Goal: Task Accomplishment & Management: Use online tool/utility

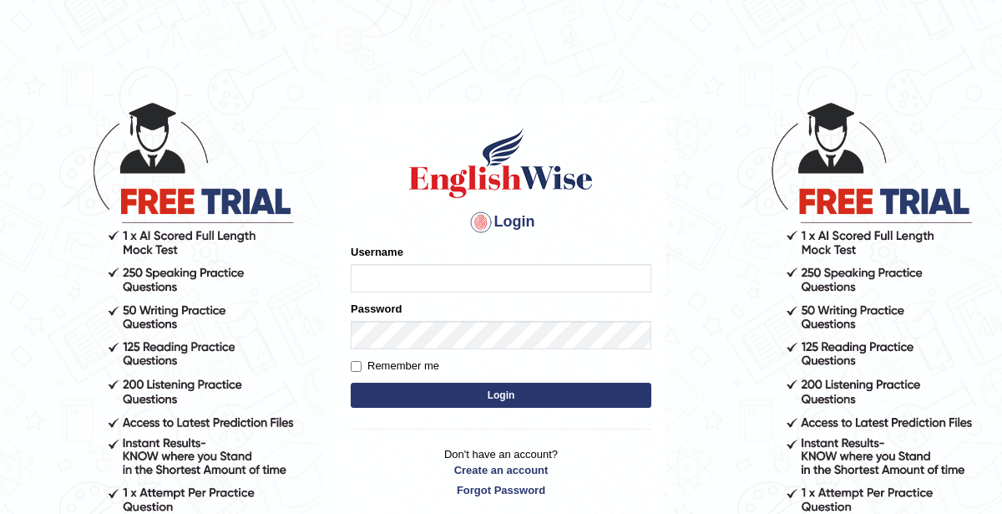
type input "KaurRavinder"
click at [489, 401] on button "Login" at bounding box center [501, 394] width 301 height 25
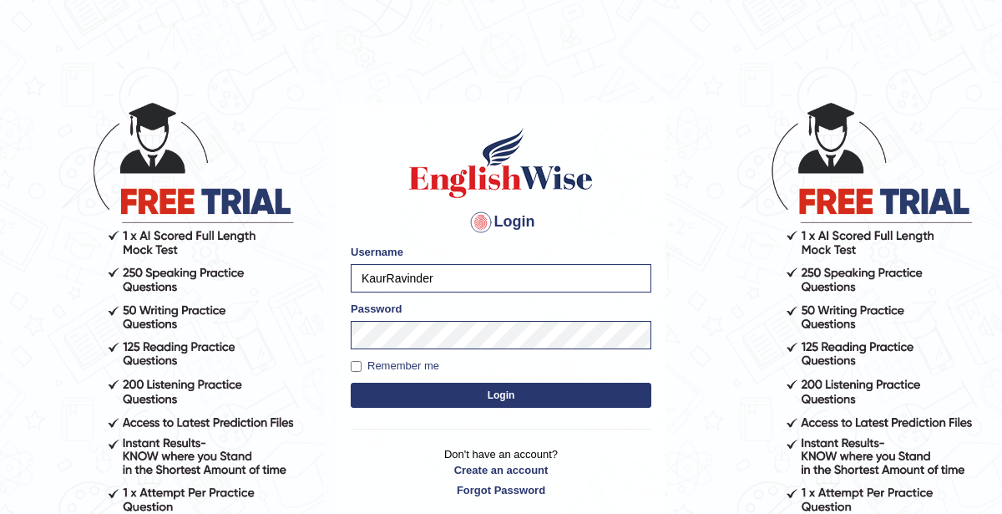
click at [491, 394] on button "Login" at bounding box center [501, 394] width 301 height 25
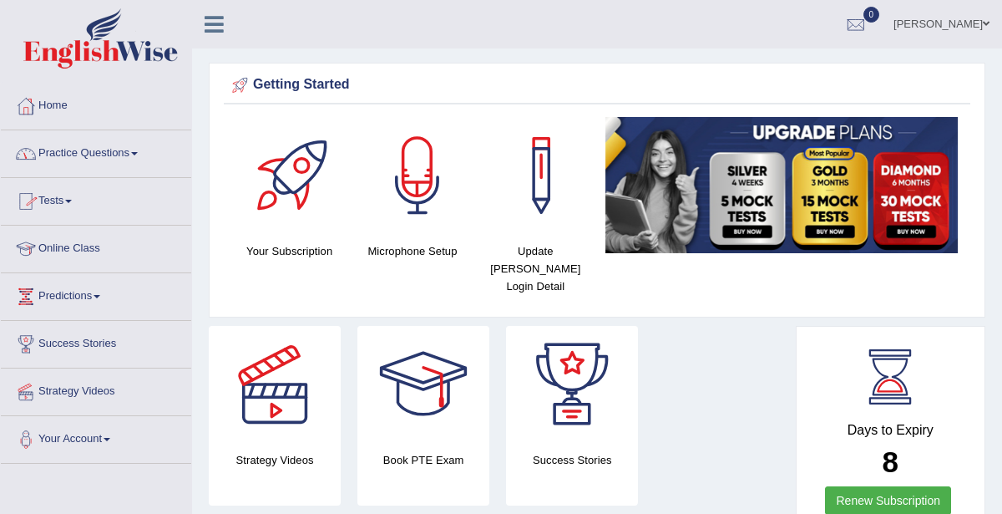
click at [75, 209] on link "Tests" at bounding box center [96, 199] width 190 height 42
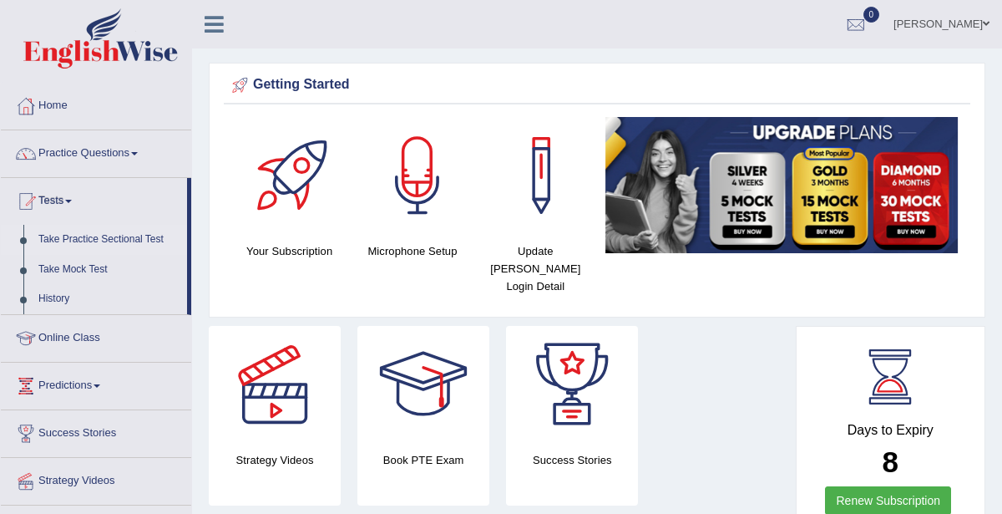
click at [106, 237] on link "Take Practice Sectional Test" at bounding box center [109, 240] width 156 height 30
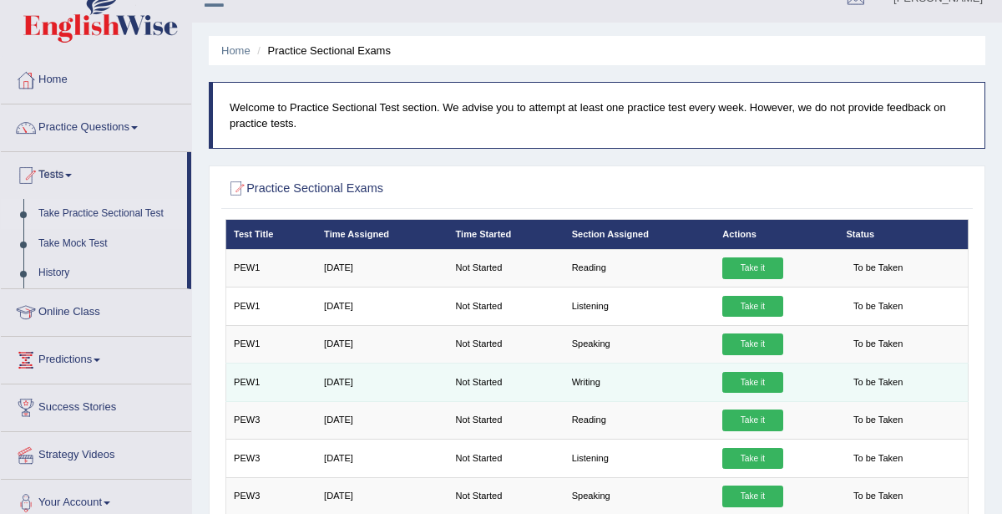
scroll to position [57, 0]
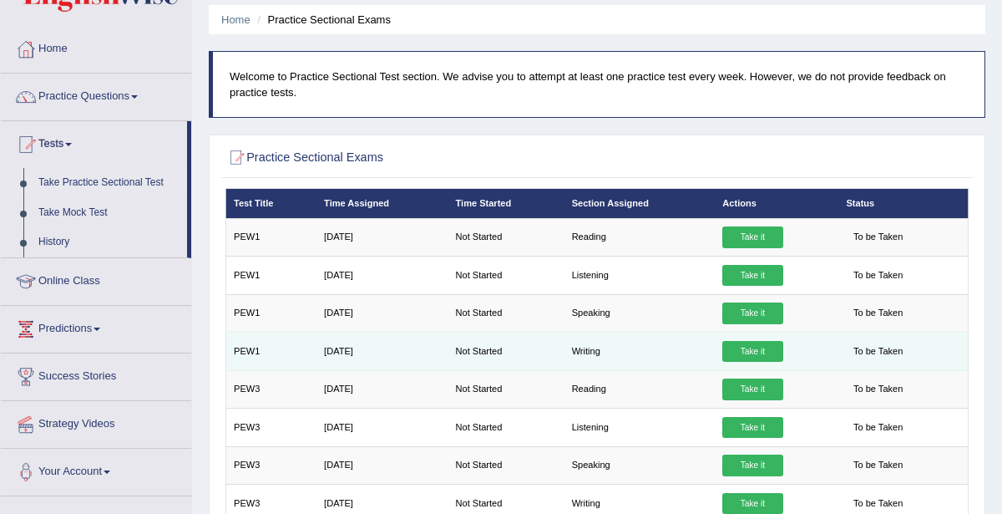
click at [740, 347] on link "Take it" at bounding box center [752, 352] width 60 height 22
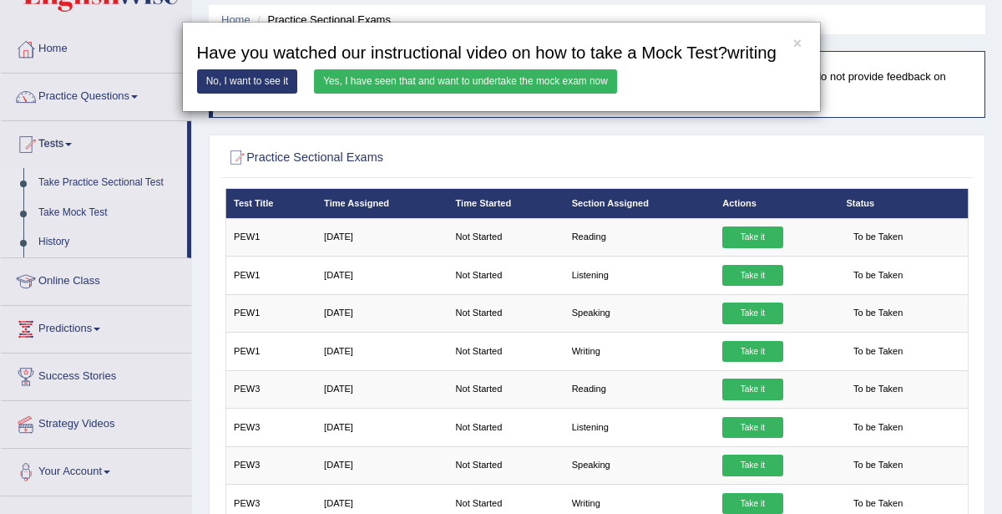
click at [361, 83] on link "Yes, I have seen that and want to undertake the mock exam now" at bounding box center [465, 81] width 303 height 24
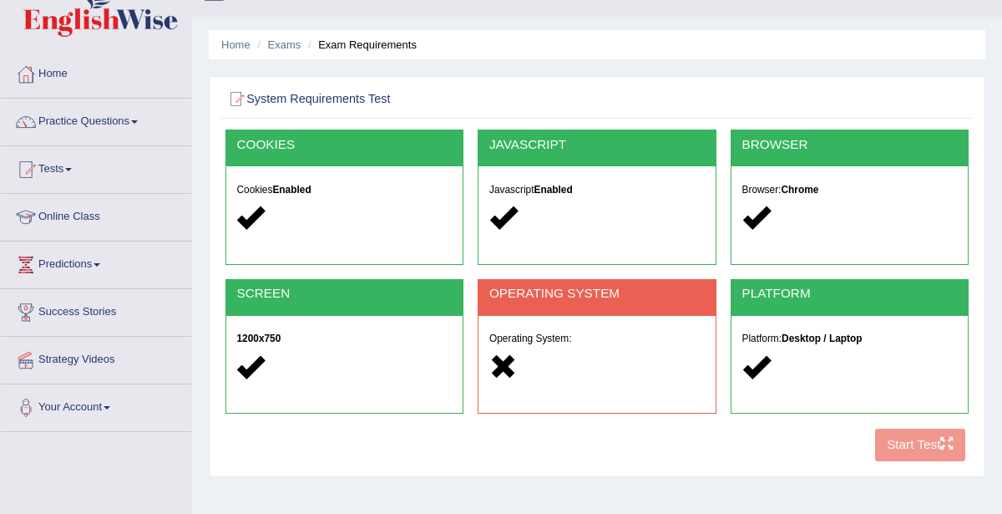
scroll to position [53, 0]
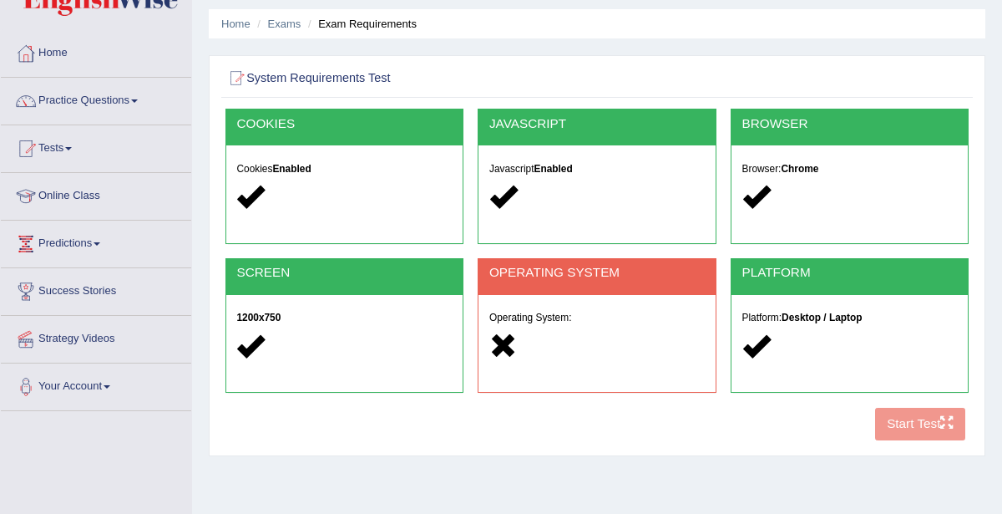
click at [569, 326] on div "Operating System:" at bounding box center [596, 334] width 237 height 78
click at [368, 20] on li "Exam Requirements" at bounding box center [360, 24] width 113 height 16
click at [337, 63] on div at bounding box center [597, 77] width 744 height 29
click at [316, 184] on div at bounding box center [343, 196] width 215 height 31
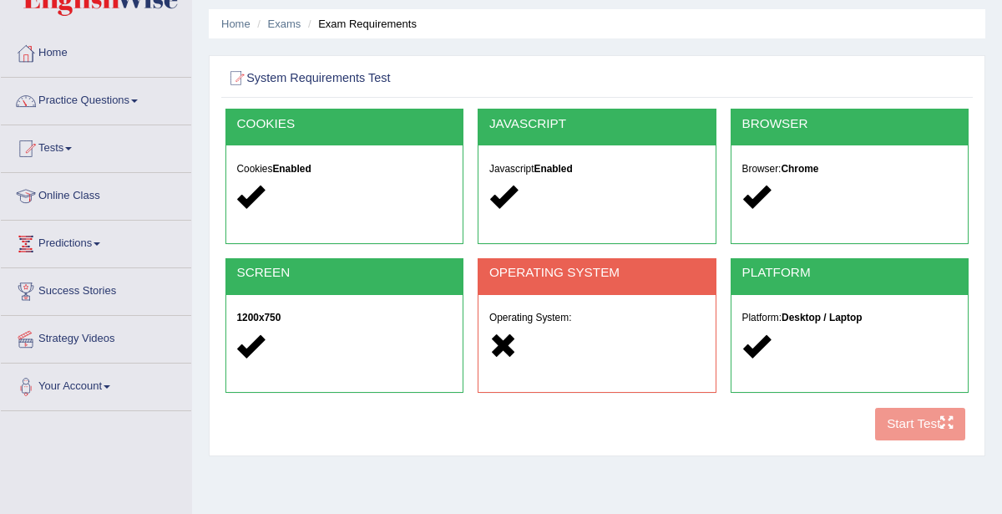
drag, startPoint x: 316, startPoint y: 184, endPoint x: 328, endPoint y: 212, distance: 31.0
click at [319, 186] on div at bounding box center [343, 196] width 215 height 31
click at [395, 278] on h2 "SCREEN" at bounding box center [343, 273] width 215 height 14
click at [578, 279] on div "OPERATING SYSTEM" at bounding box center [596, 277] width 237 height 36
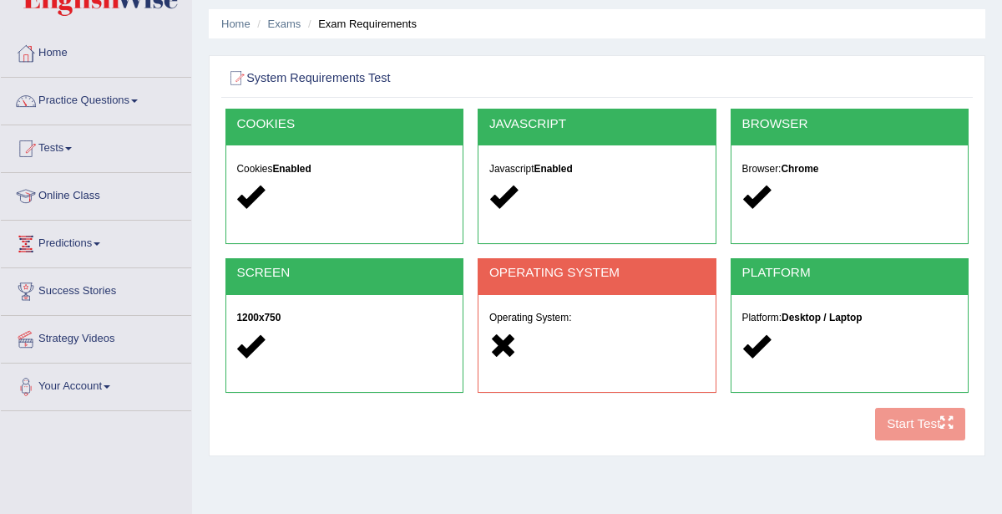
click at [579, 272] on h2 "OPERATING SYSTEM" at bounding box center [596, 273] width 215 height 14
click at [584, 274] on h2 "OPERATING SYSTEM" at bounding box center [596, 273] width 215 height 14
click at [561, 323] on div "Operating System:" at bounding box center [596, 334] width 237 height 78
click at [560, 321] on h5 "Operating System:" at bounding box center [596, 317] width 215 height 11
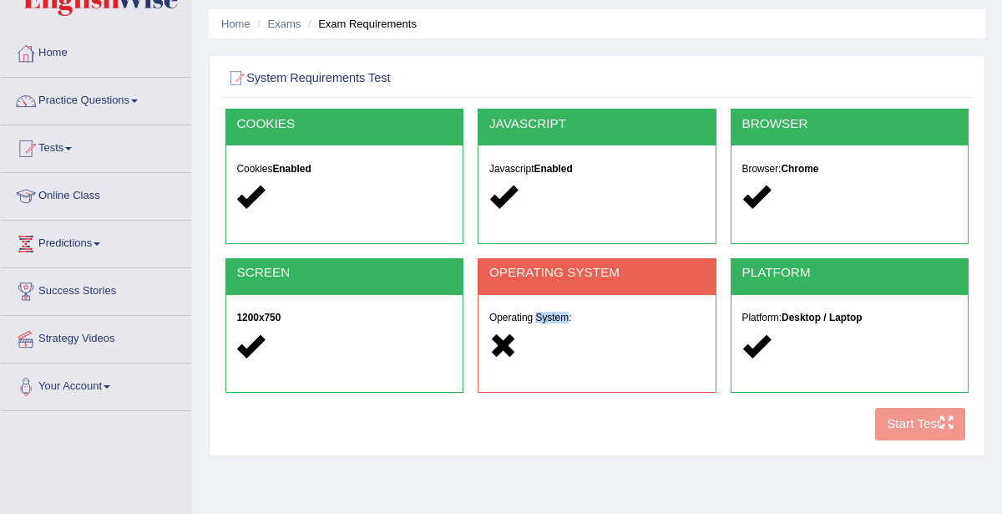
click at [561, 322] on div "Operating System:" at bounding box center [596, 334] width 237 height 78
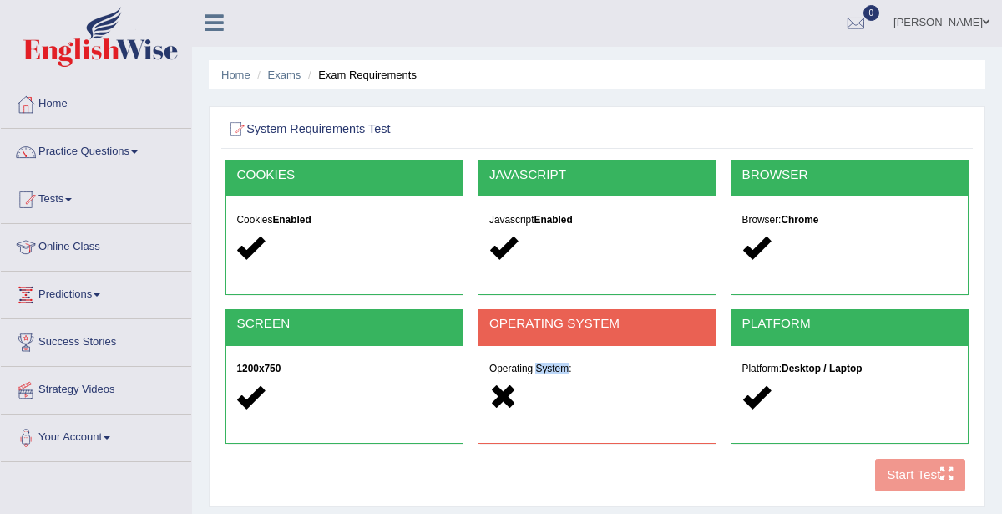
scroll to position [0, 0]
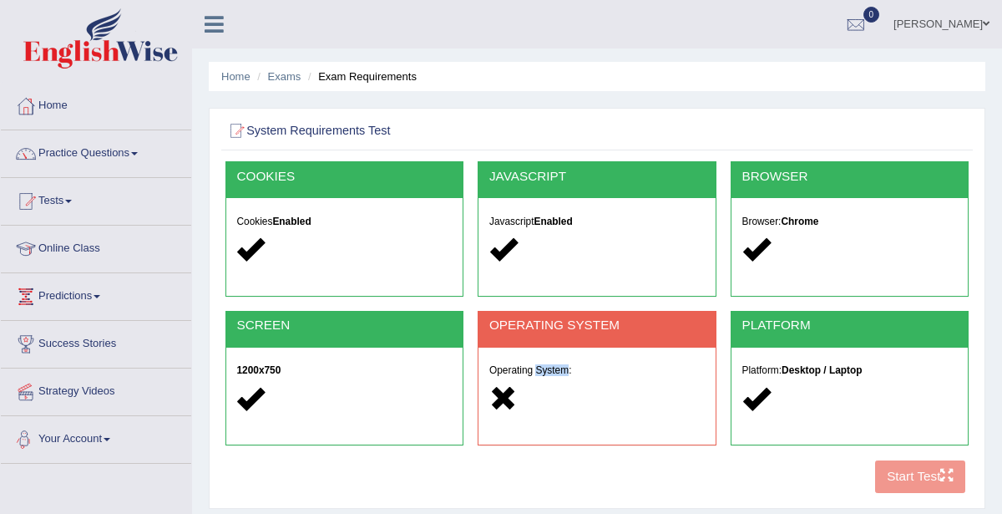
click at [105, 433] on link "Your Account" at bounding box center [96, 437] width 190 height 42
click at [64, 94] on link "Home" at bounding box center [96, 104] width 190 height 42
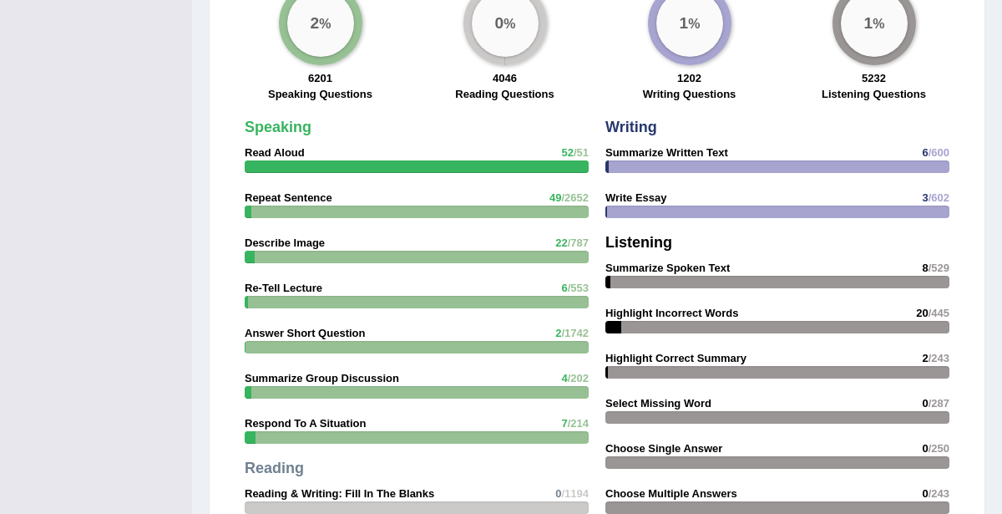
scroll to position [1315, 0]
